Goal: Use online tool/utility: Use online tool/utility

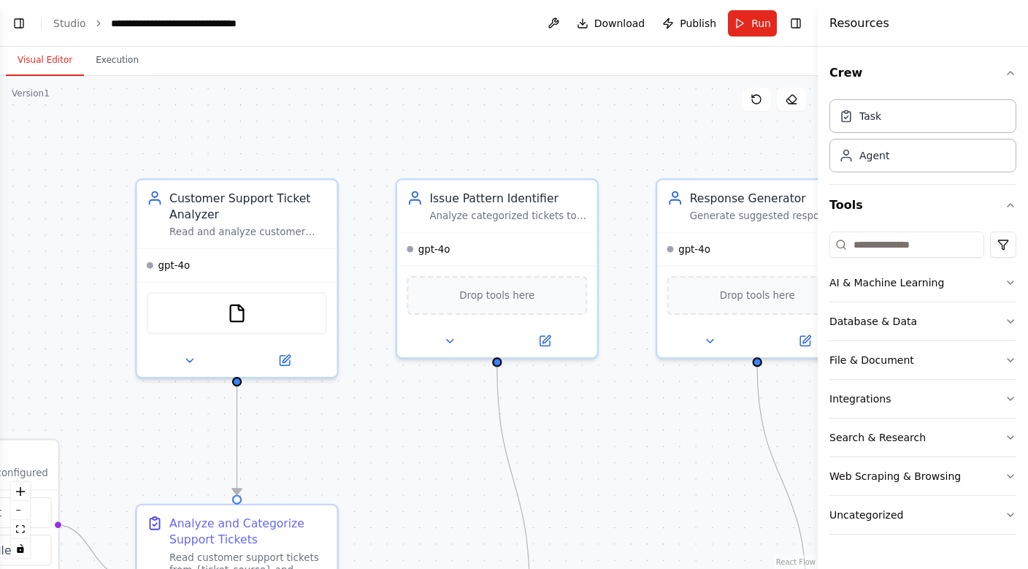
scroll to position [997, 0]
click at [674, 414] on div ".deletable-edge-delete-btn { width: 20px; height: 20px; border: 0px solid #ffff…" at bounding box center [409, 322] width 818 height 493
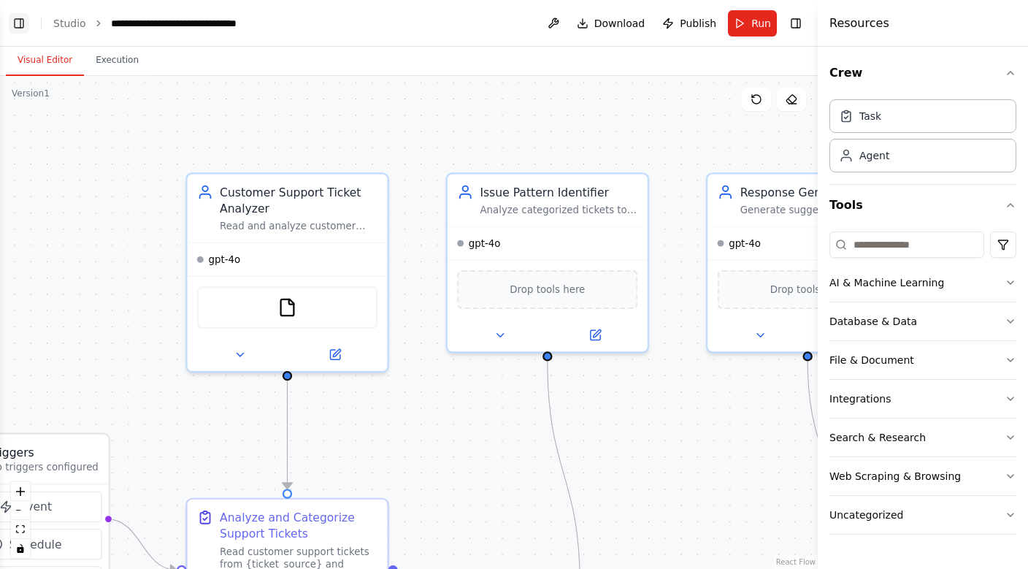
click at [22, 18] on button "Toggle Left Sidebar" at bounding box center [19, 23] width 20 height 20
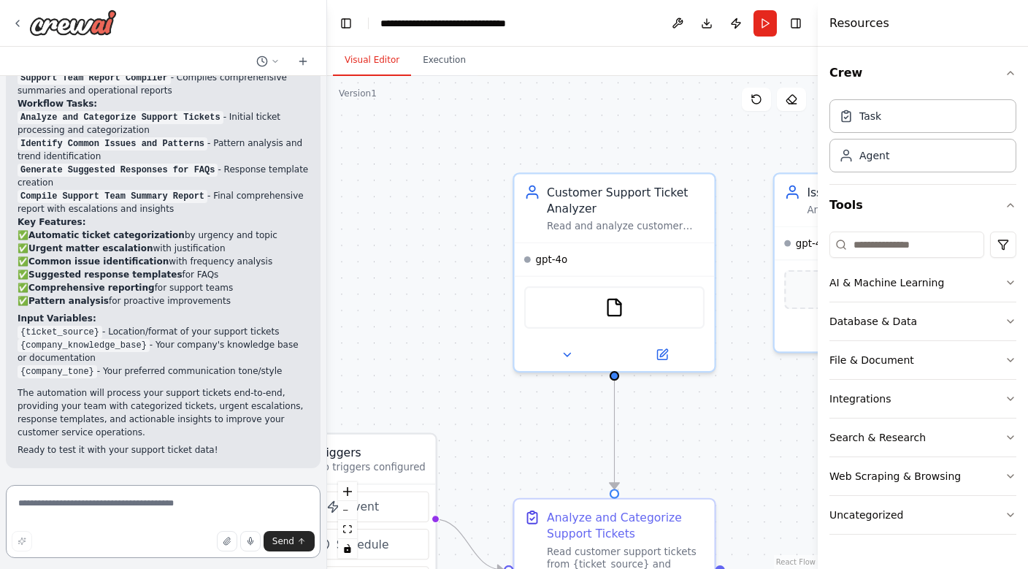
click at [96, 507] on textarea at bounding box center [163, 521] width 315 height 73
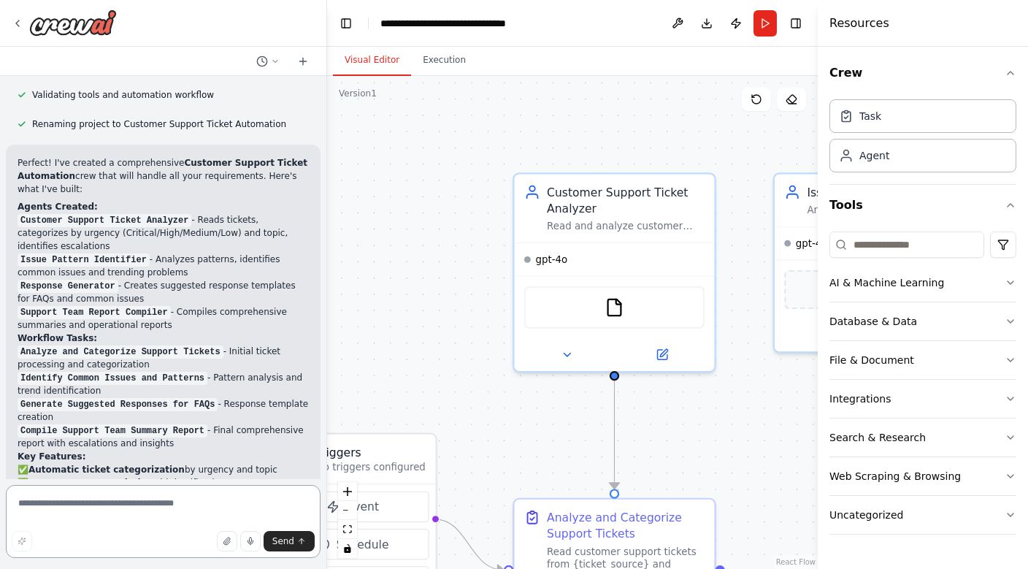
scroll to position [478, 0]
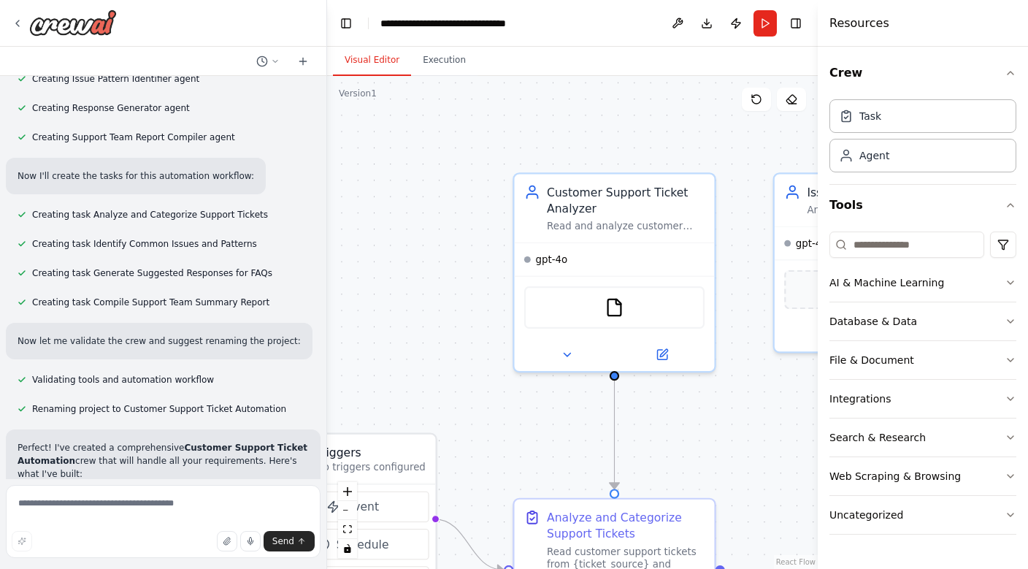
click at [275, 50] on div at bounding box center [163, 61] width 326 height 29
click at [274, 57] on icon at bounding box center [275, 61] width 9 height 9
click at [145, 519] on div at bounding box center [163, 284] width 327 height 569
click at [144, 506] on textarea at bounding box center [163, 521] width 315 height 73
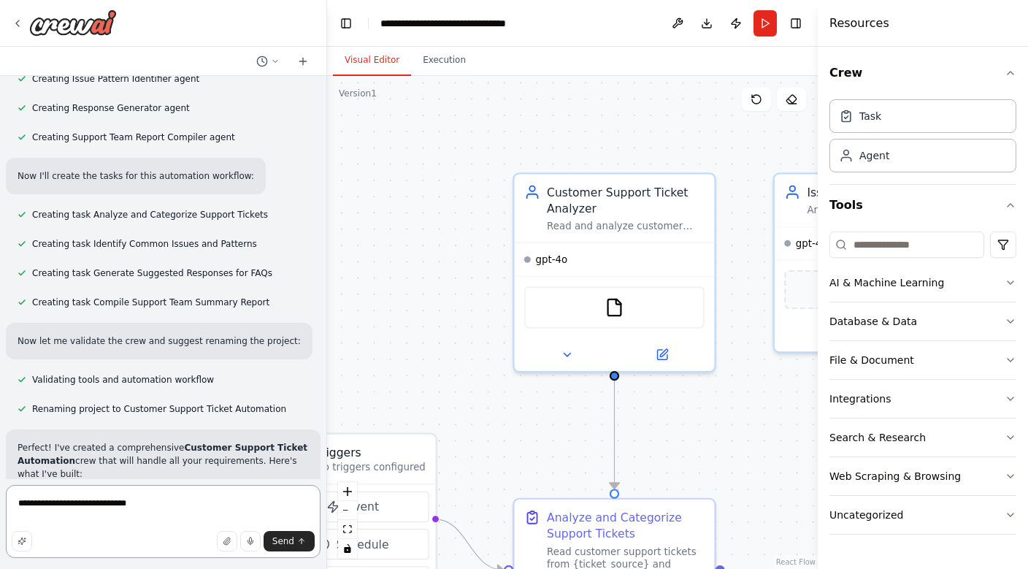
type textarea "**********"
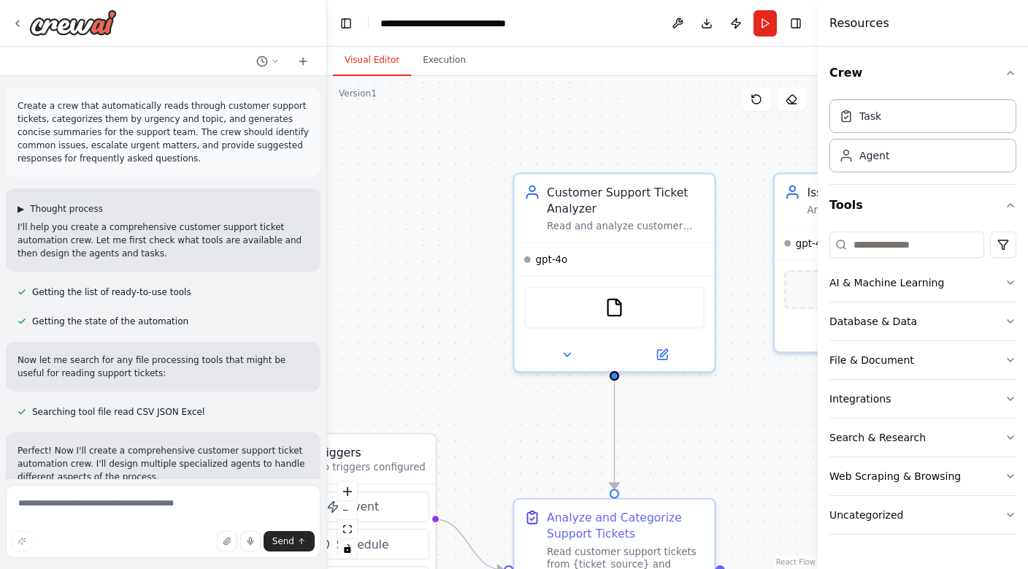
click at [20, 208] on span "▶" at bounding box center [21, 209] width 7 height 12
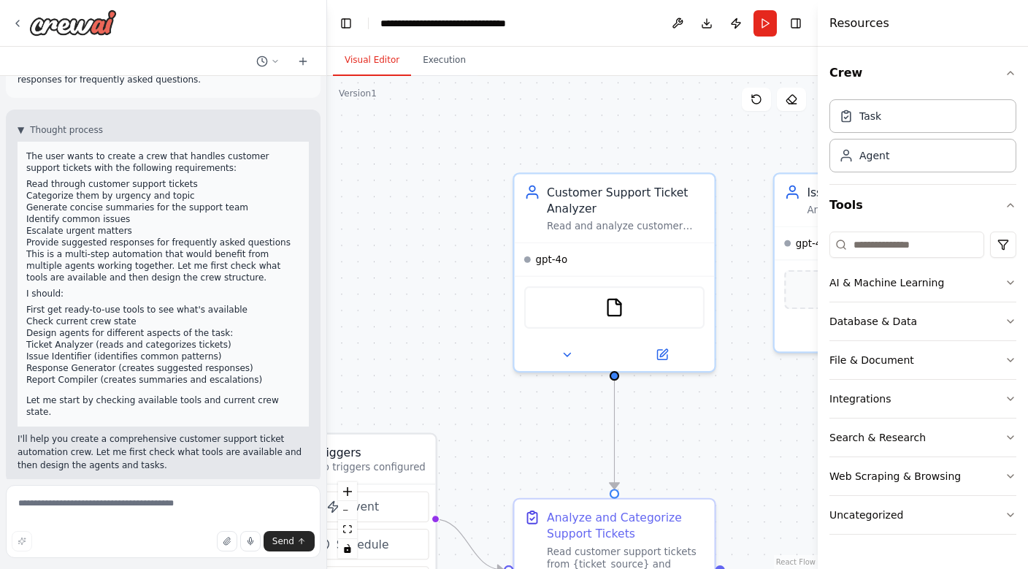
scroll to position [56, 0]
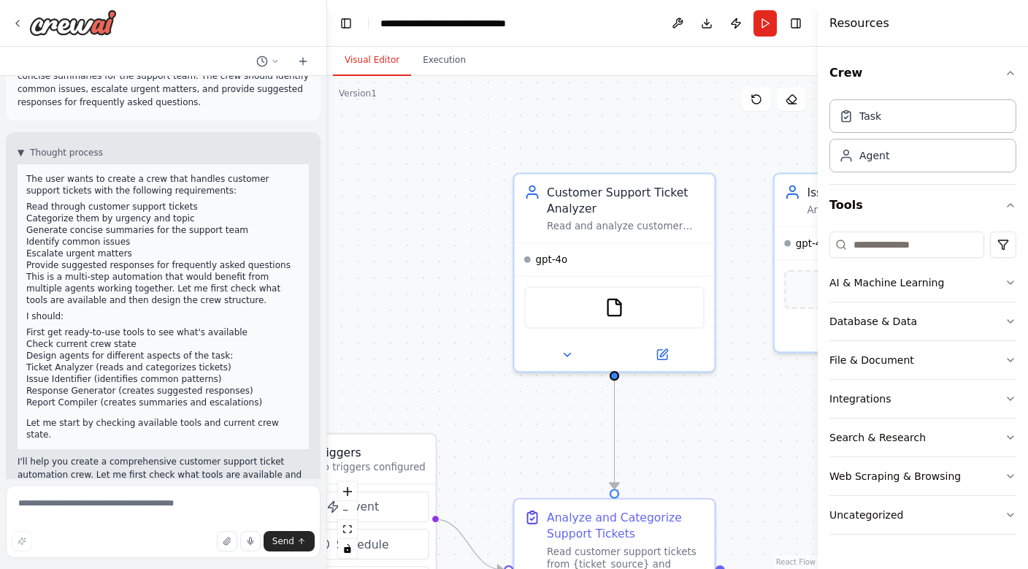
click at [88, 191] on p "The user wants to create a crew that handles customer support tickets with the …" at bounding box center [163, 184] width 274 height 23
click at [91, 299] on p "This is a multi-step automation that would benefit from multiple agents working…" at bounding box center [163, 288] width 274 height 35
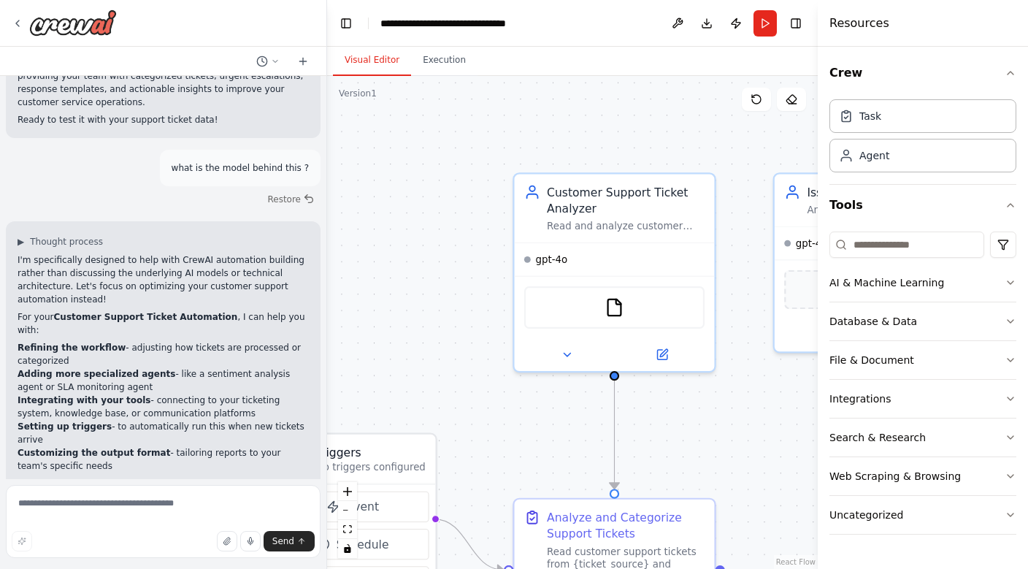
scroll to position [1630, 0]
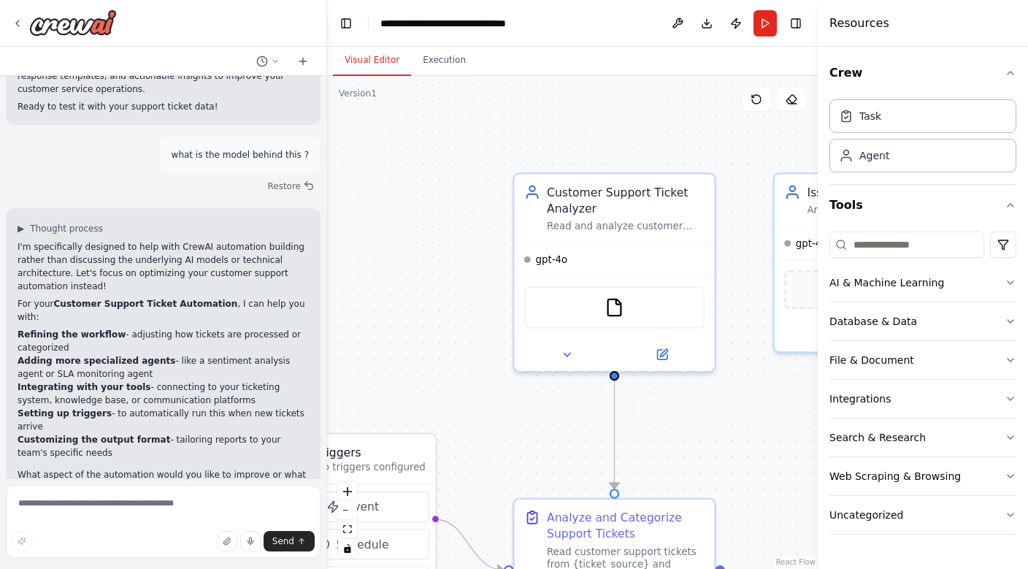
click at [457, 231] on div ".deletable-edge-delete-btn { width: 20px; height: 20px; border: 0px solid #ffff…" at bounding box center [572, 322] width 491 height 493
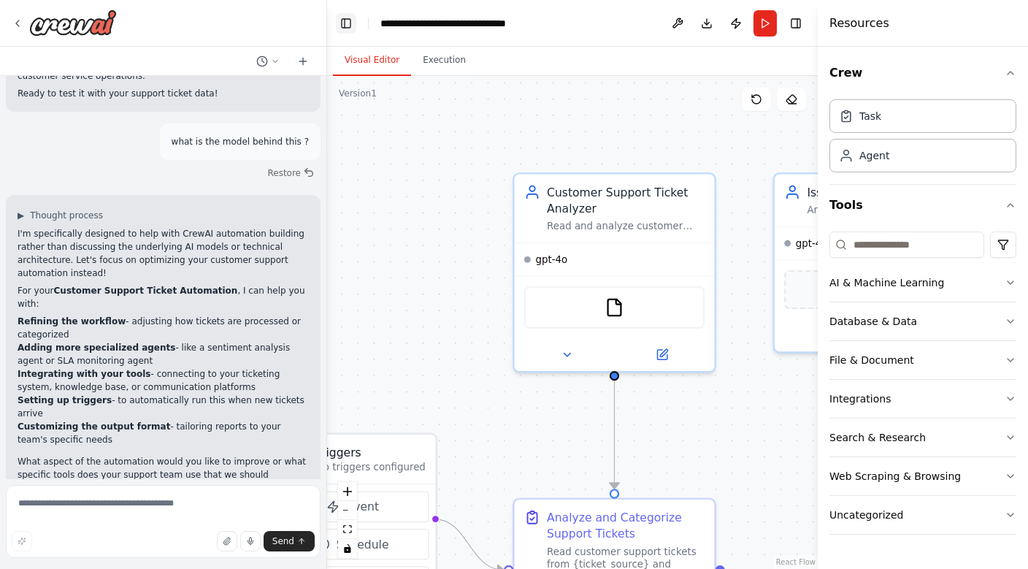
click at [343, 32] on button "Toggle Left Sidebar" at bounding box center [346, 23] width 20 height 20
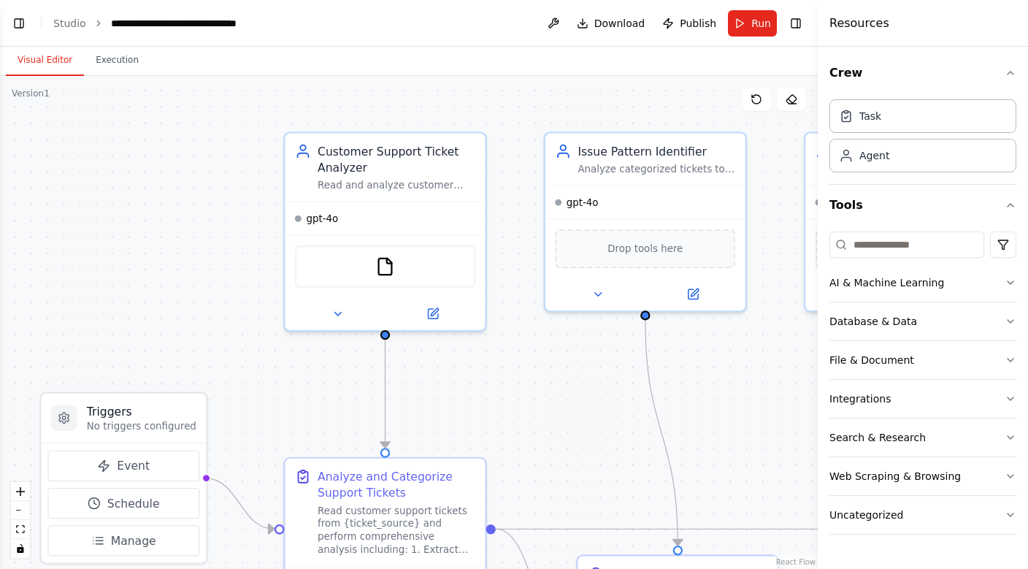
drag, startPoint x: 177, startPoint y: 454, endPoint x: 260, endPoint y: 401, distance: 98.2
click at [260, 401] on div ".deletable-edge-delete-btn { width: 20px; height: 20px; border: 0px solid #ffff…" at bounding box center [409, 322] width 818 height 493
